Goal: Task Accomplishment & Management: Use online tool/utility

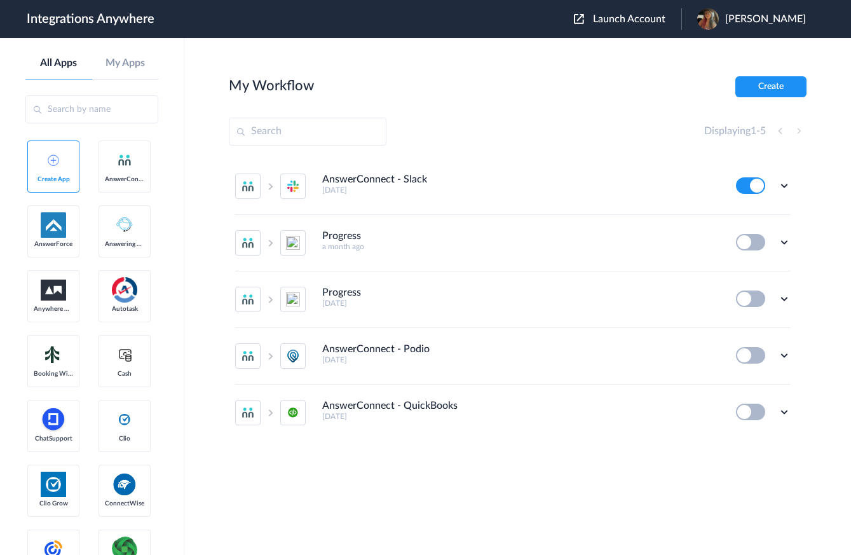
click at [638, 24] on span "Launch Account" at bounding box center [629, 19] width 72 height 10
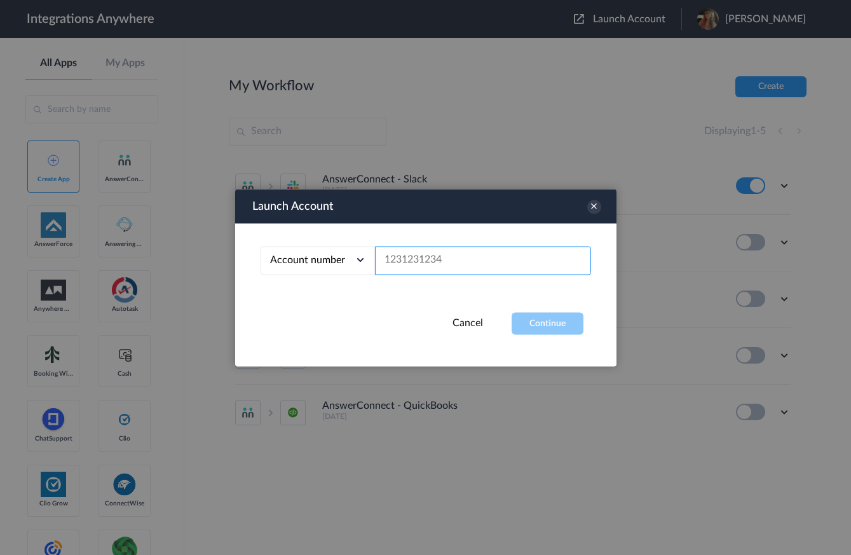
click at [473, 265] on input "text" at bounding box center [483, 260] width 216 height 29
paste input "1260010552"
type input "1260010552"
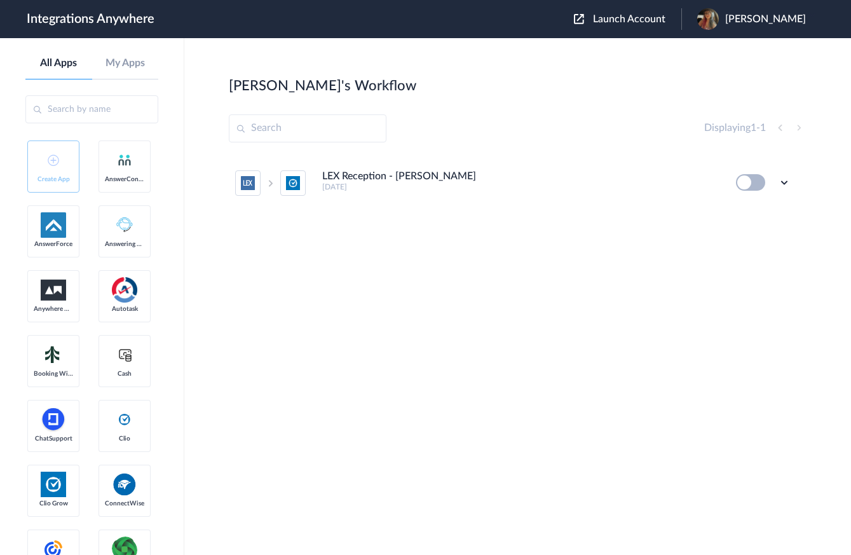
drag, startPoint x: 760, startPoint y: 186, endPoint x: 764, endPoint y: 206, distance: 20.6
click at [760, 186] on button at bounding box center [750, 182] width 29 height 17
click at [783, 183] on icon at bounding box center [784, 182] width 13 height 13
click at [742, 214] on link "Edit" at bounding box center [733, 211] width 31 height 9
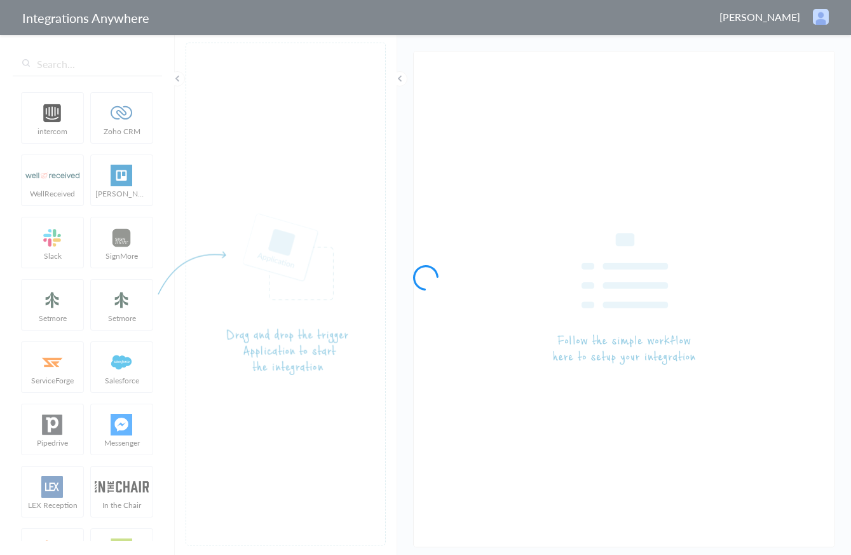
type input "LEX Reception - [PERSON_NAME]"
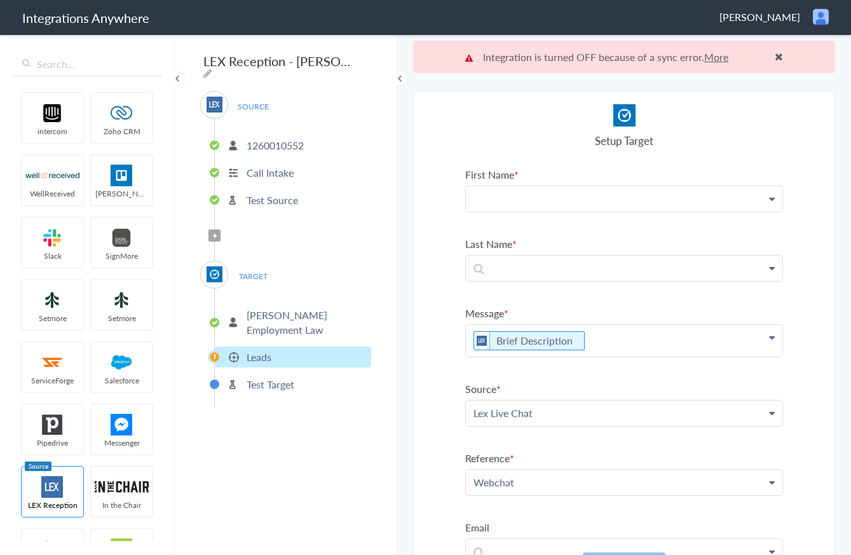
click at [549, 200] on p at bounding box center [624, 198] width 317 height 25
click at [557, 233] on link "Name" at bounding box center [624, 235] width 317 height 27
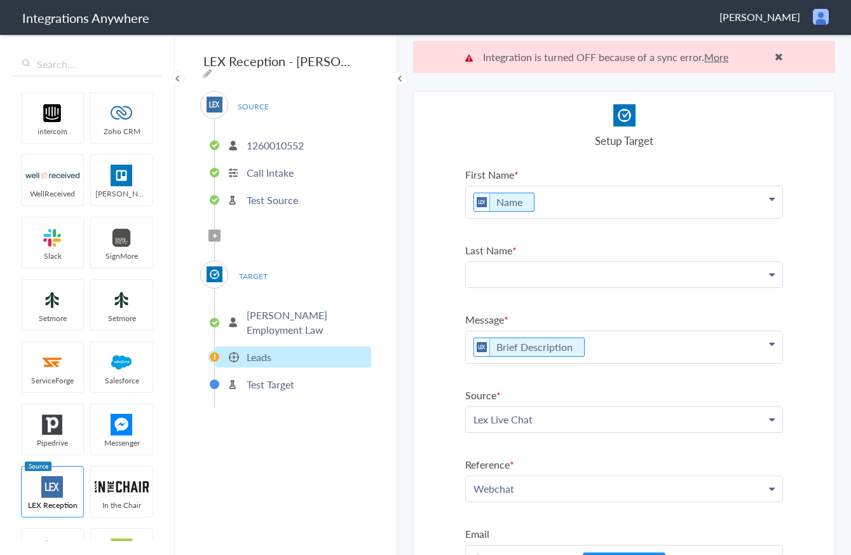
click at [558, 218] on p at bounding box center [624, 202] width 317 height 32
click at [0, 0] on link "Name" at bounding box center [0, 0] width 0 height 0
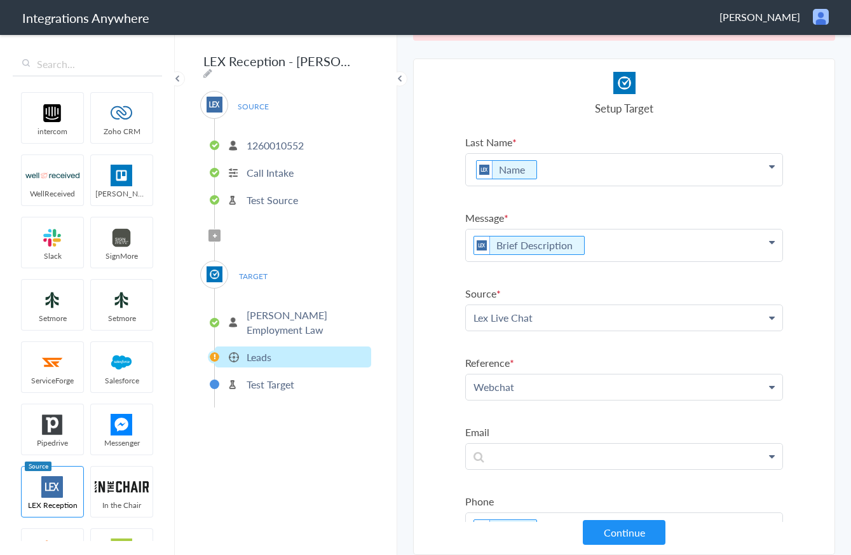
scroll to position [123, 0]
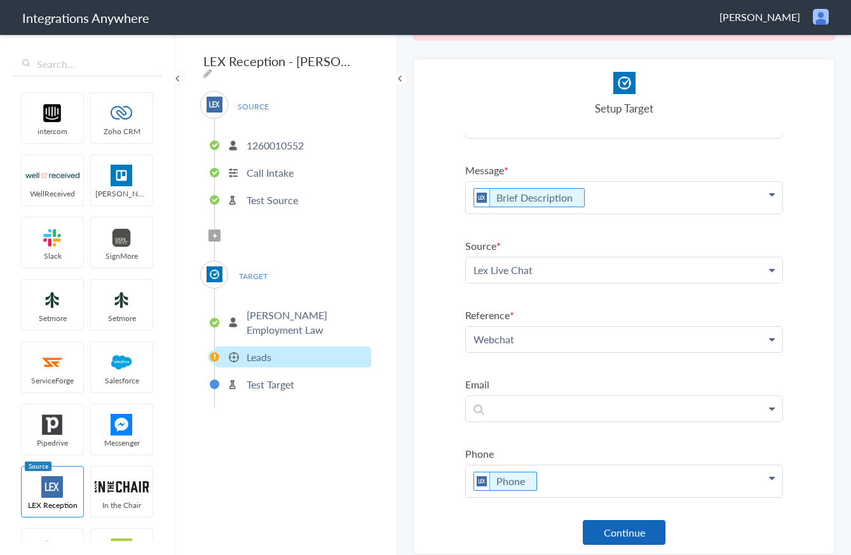
click at [628, 536] on button "Continue" at bounding box center [624, 532] width 83 height 25
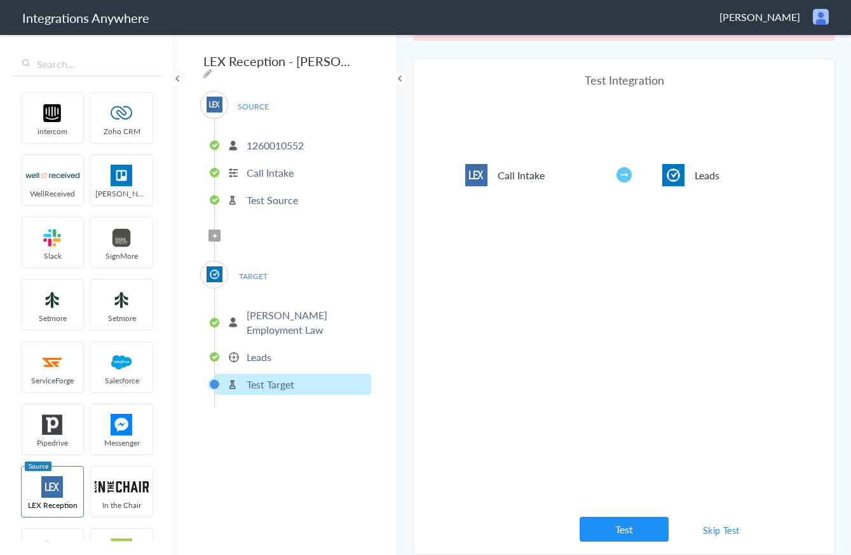
click at [628, 536] on button "Test" at bounding box center [624, 529] width 89 height 25
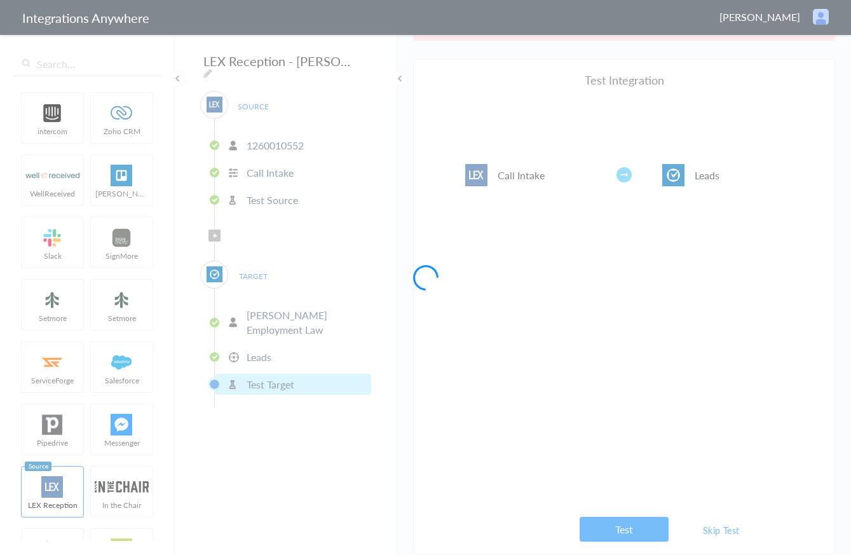
scroll to position [0, 0]
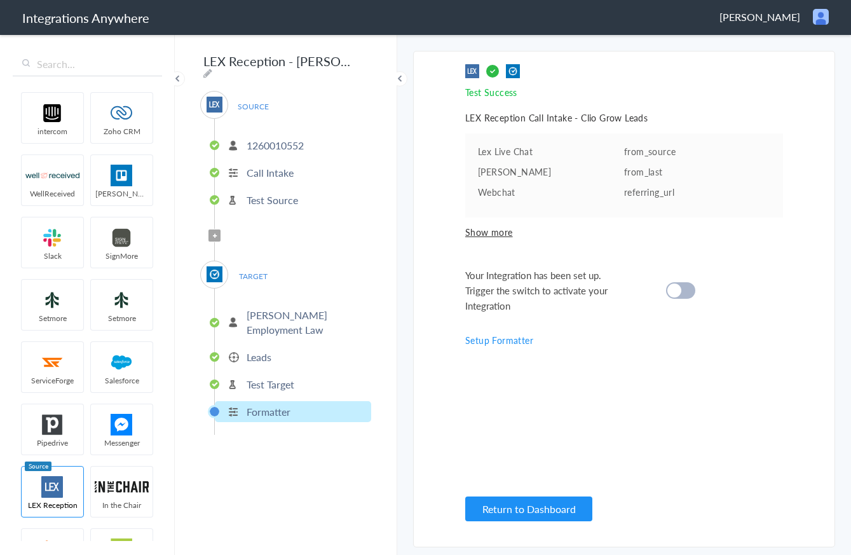
click at [689, 291] on div at bounding box center [680, 290] width 29 height 17
click at [502, 509] on button "Return to Dashboard" at bounding box center [528, 509] width 127 height 25
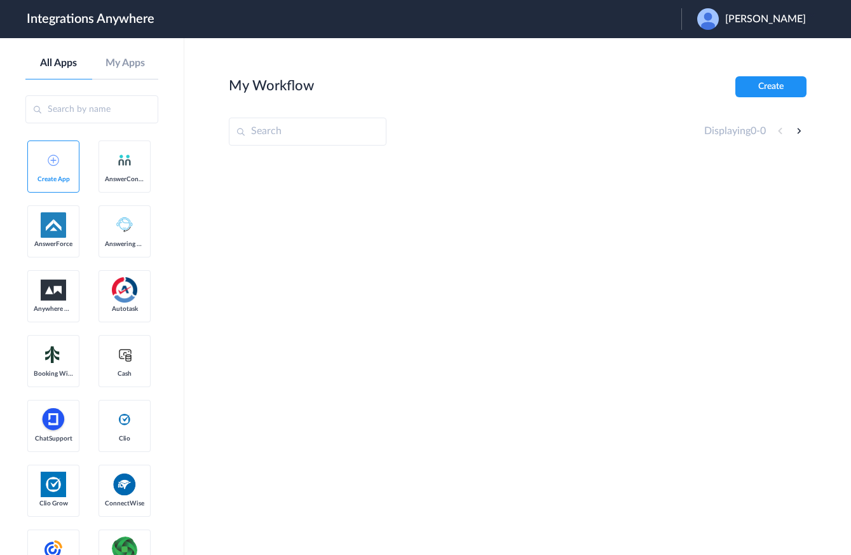
click at [336, 134] on input "text" at bounding box center [308, 132] width 158 height 28
paste input "1260010552"
type input "1260010552"
click at [782, 20] on span "[PERSON_NAME]" at bounding box center [765, 19] width 81 height 12
click at [746, 58] on li "Logout" at bounding box center [750, 52] width 137 height 24
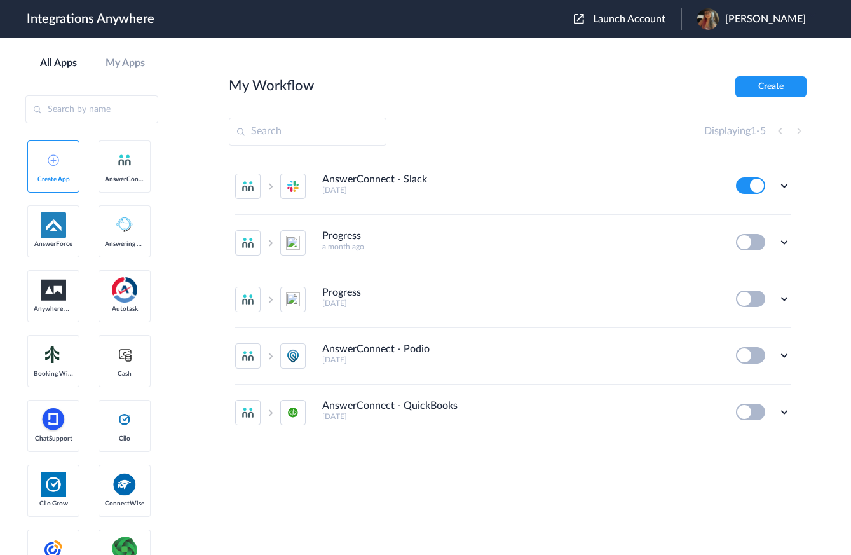
click at [647, 19] on span "Launch Account" at bounding box center [629, 19] width 72 height 10
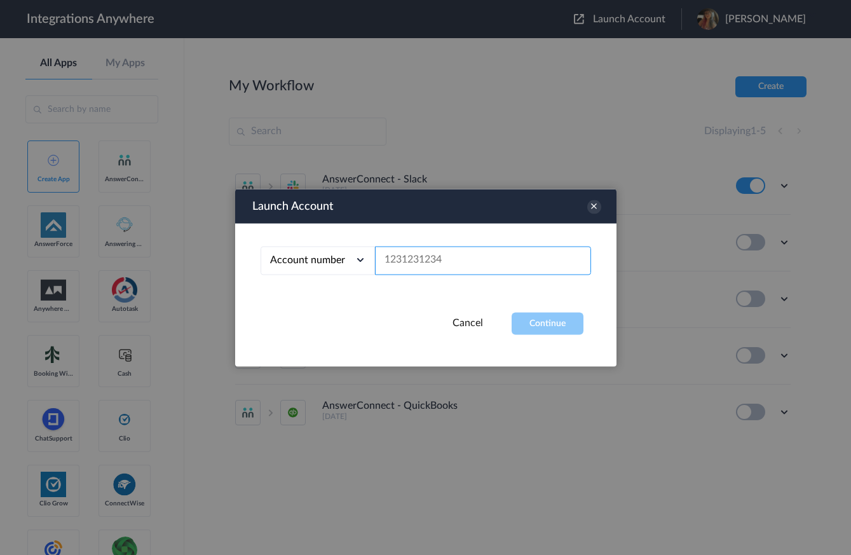
click at [472, 258] on input "text" at bounding box center [483, 260] width 216 height 29
paste input "1260010552"
type input "1260010552"
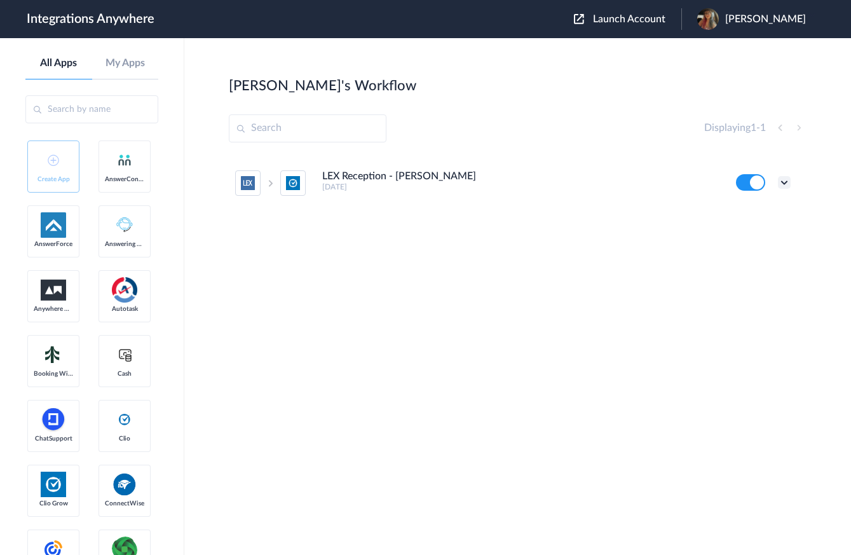
click at [786, 188] on icon at bounding box center [784, 182] width 13 height 13
click at [767, 208] on li "Edit" at bounding box center [749, 212] width 83 height 24
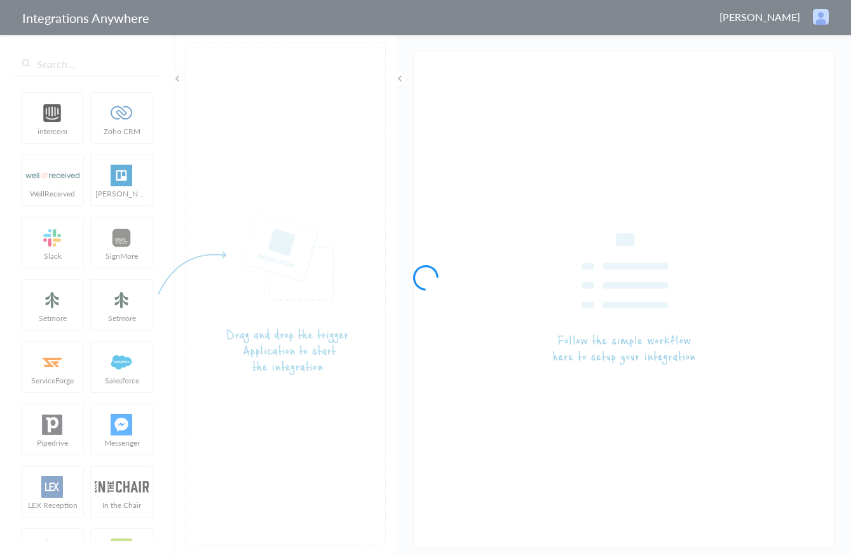
type input "LEX Reception - [PERSON_NAME]"
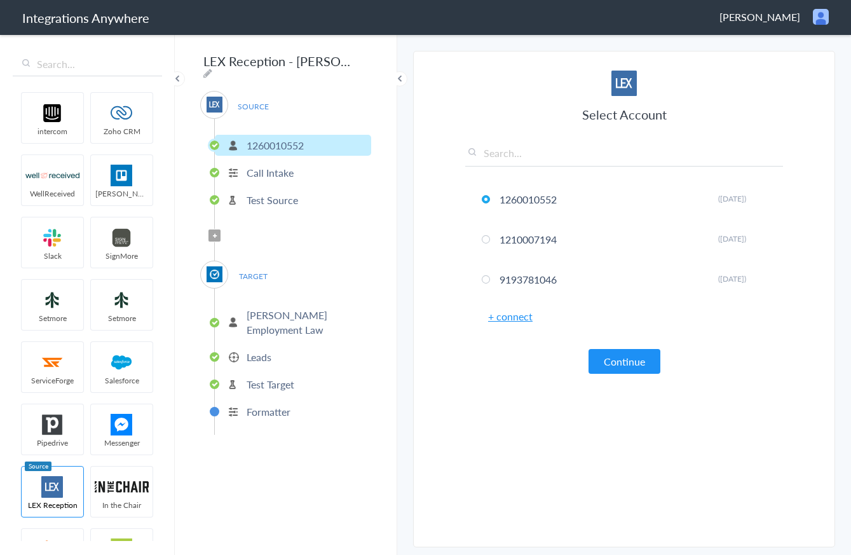
click at [633, 359] on button "Continue" at bounding box center [625, 361] width 72 height 25
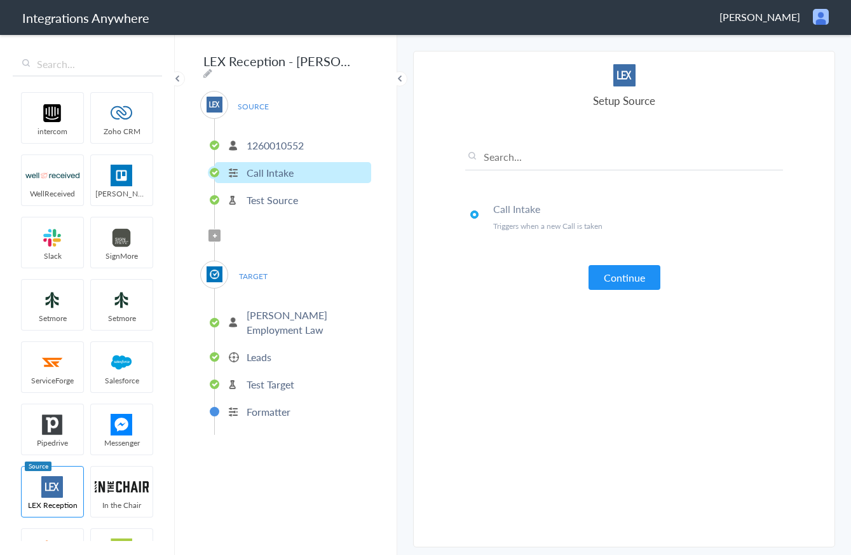
click at [630, 280] on button "Continue" at bounding box center [625, 277] width 72 height 25
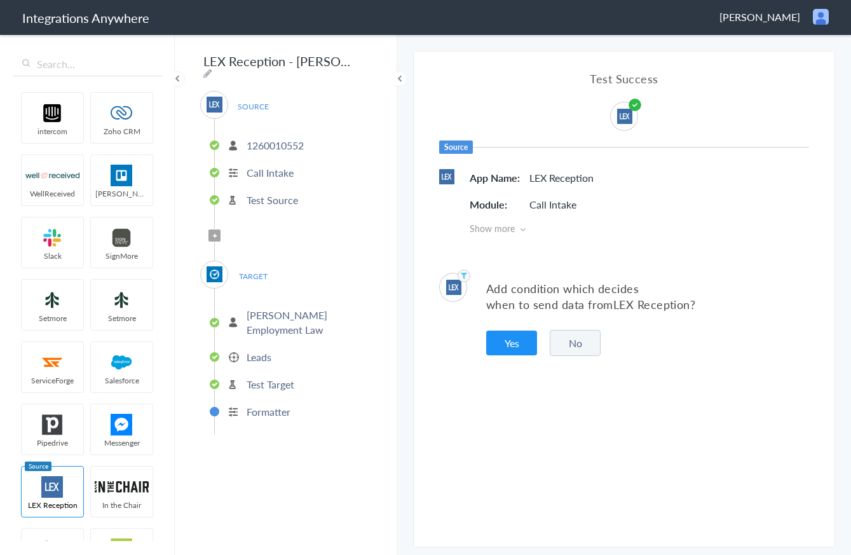
click at [564, 346] on button "No" at bounding box center [575, 343] width 51 height 26
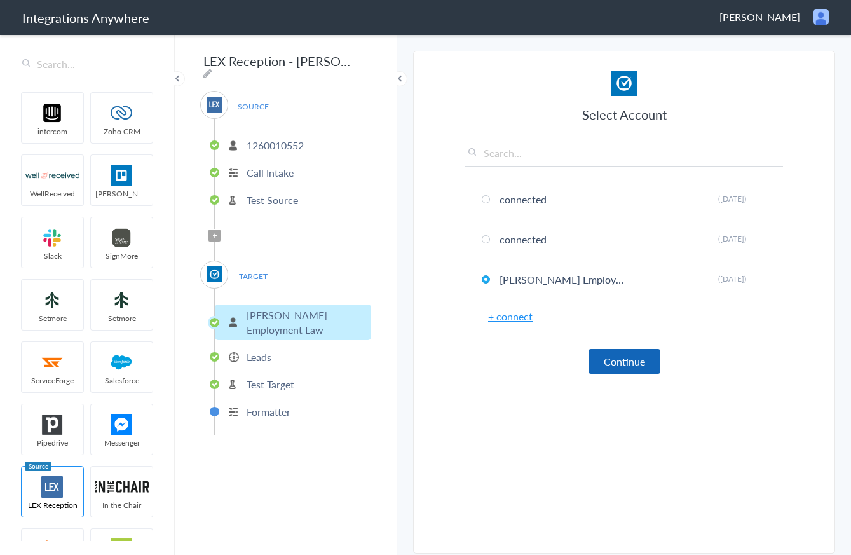
click at [616, 359] on button "Continue" at bounding box center [625, 361] width 72 height 25
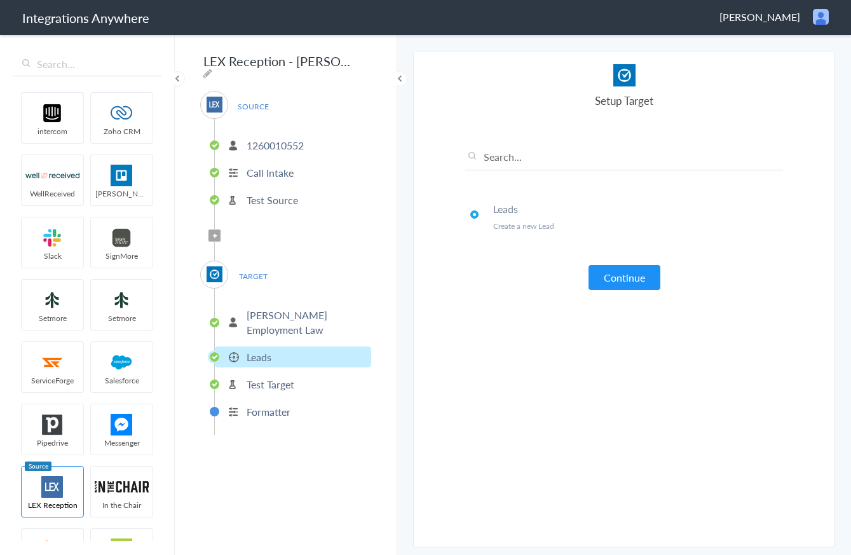
click at [624, 280] on button "Continue" at bounding box center [625, 277] width 72 height 25
